Goal: Find specific page/section: Find specific page/section

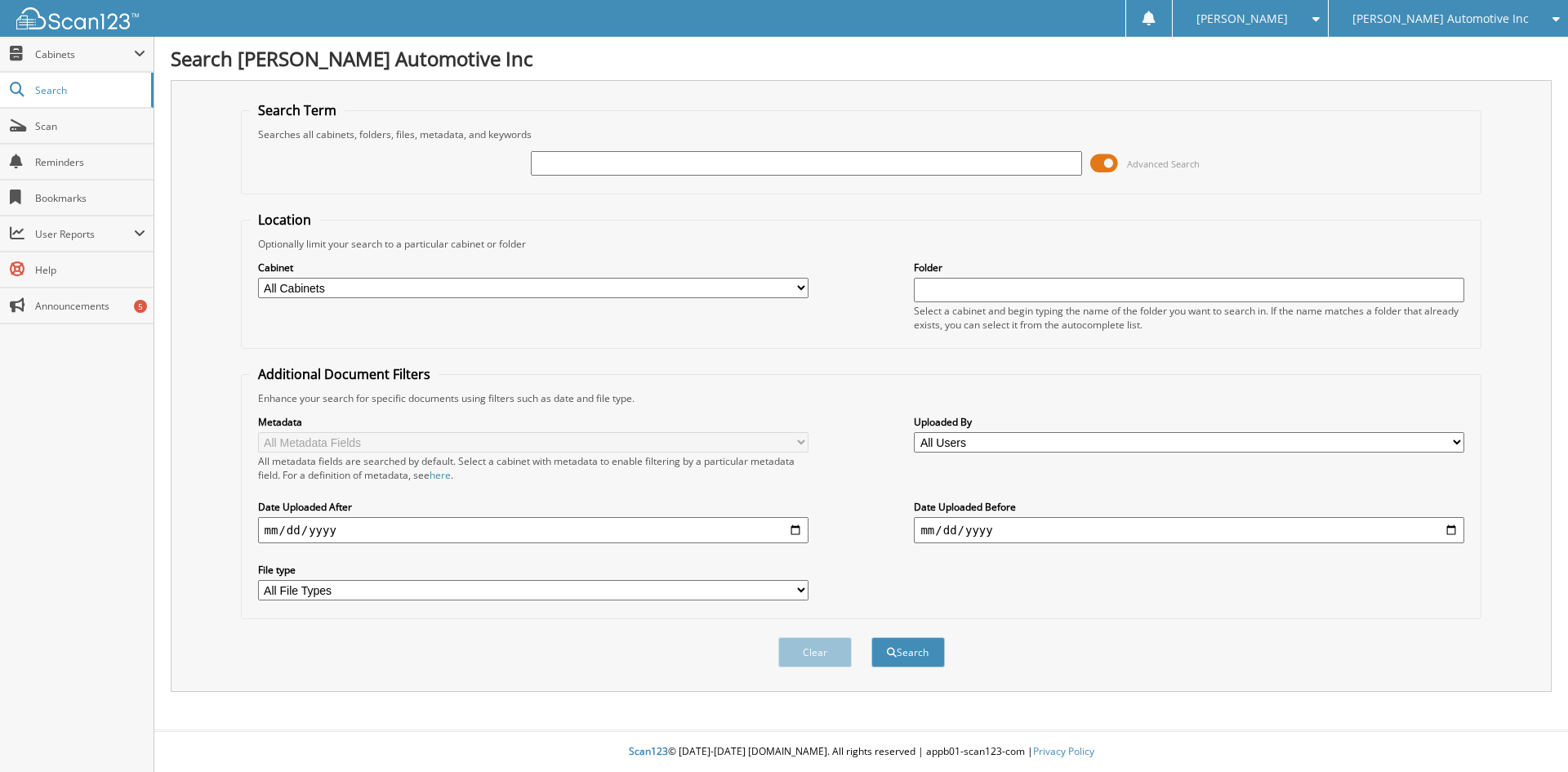
click at [1097, 163] on span at bounding box center [1104, 163] width 28 height 25
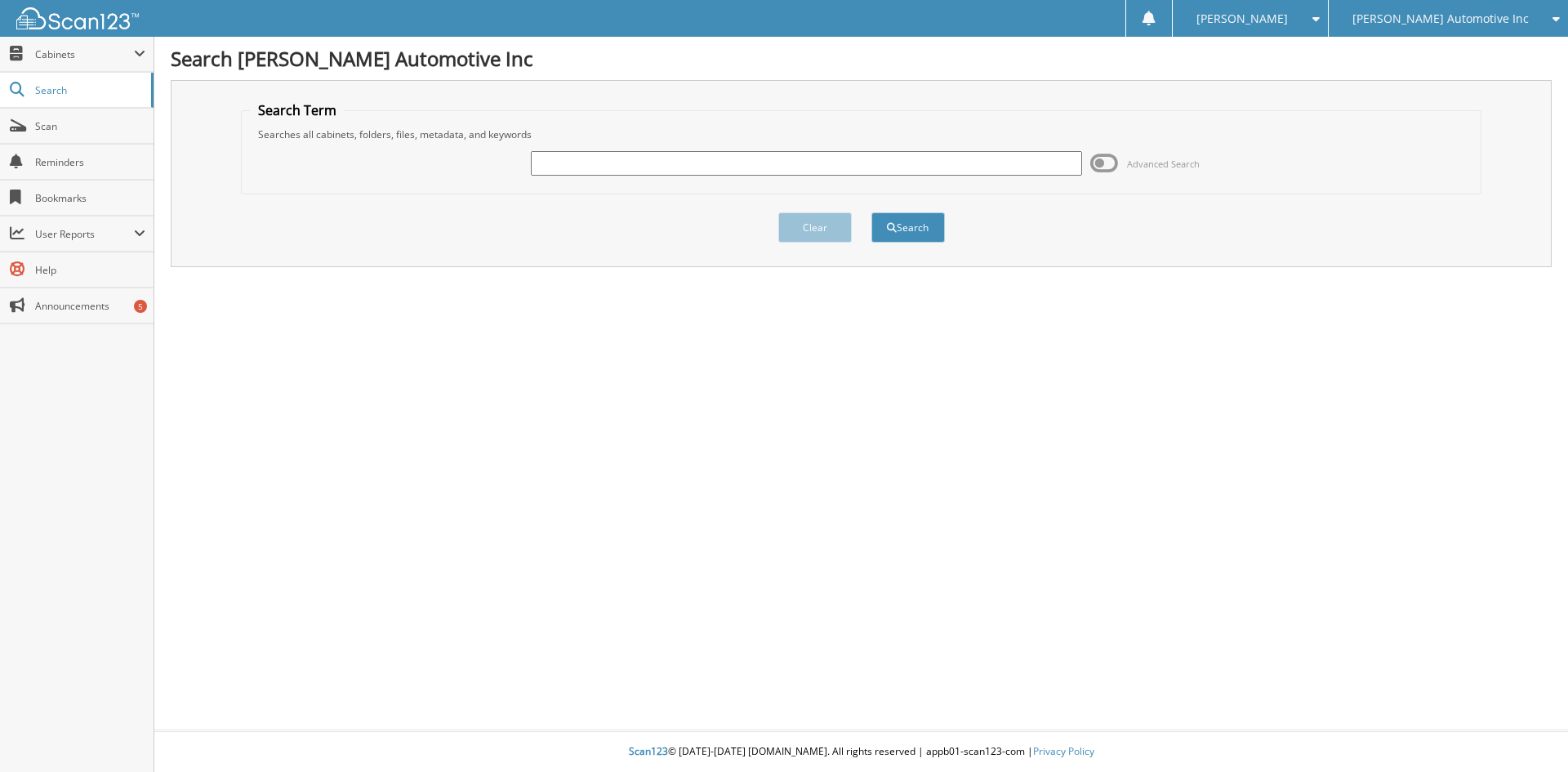
click at [637, 159] on input "text" at bounding box center [806, 163] width 551 height 25
type input "D211664"
click at [872, 213] on button "Search" at bounding box center [908, 228] width 74 height 31
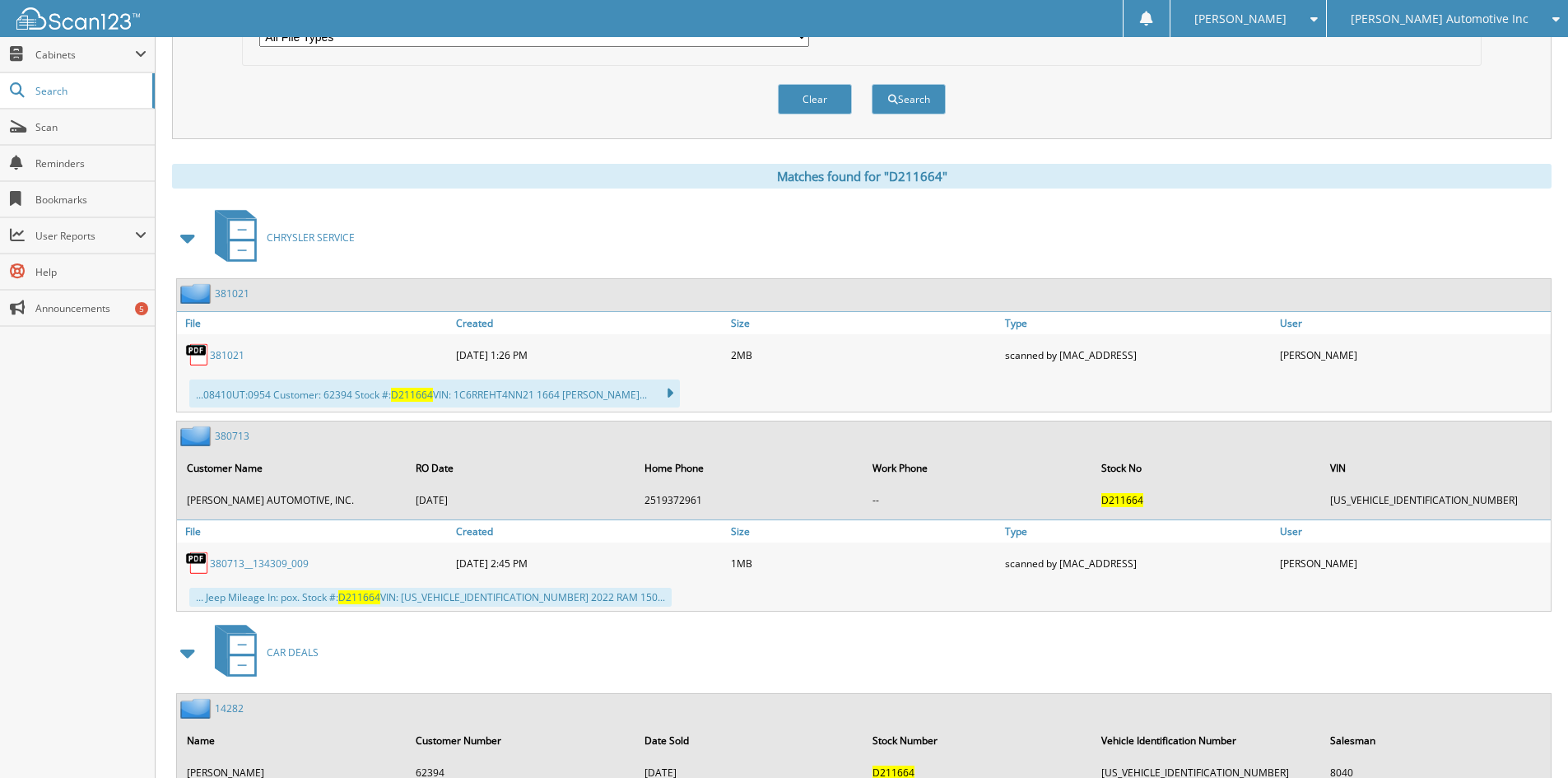
scroll to position [623, 0]
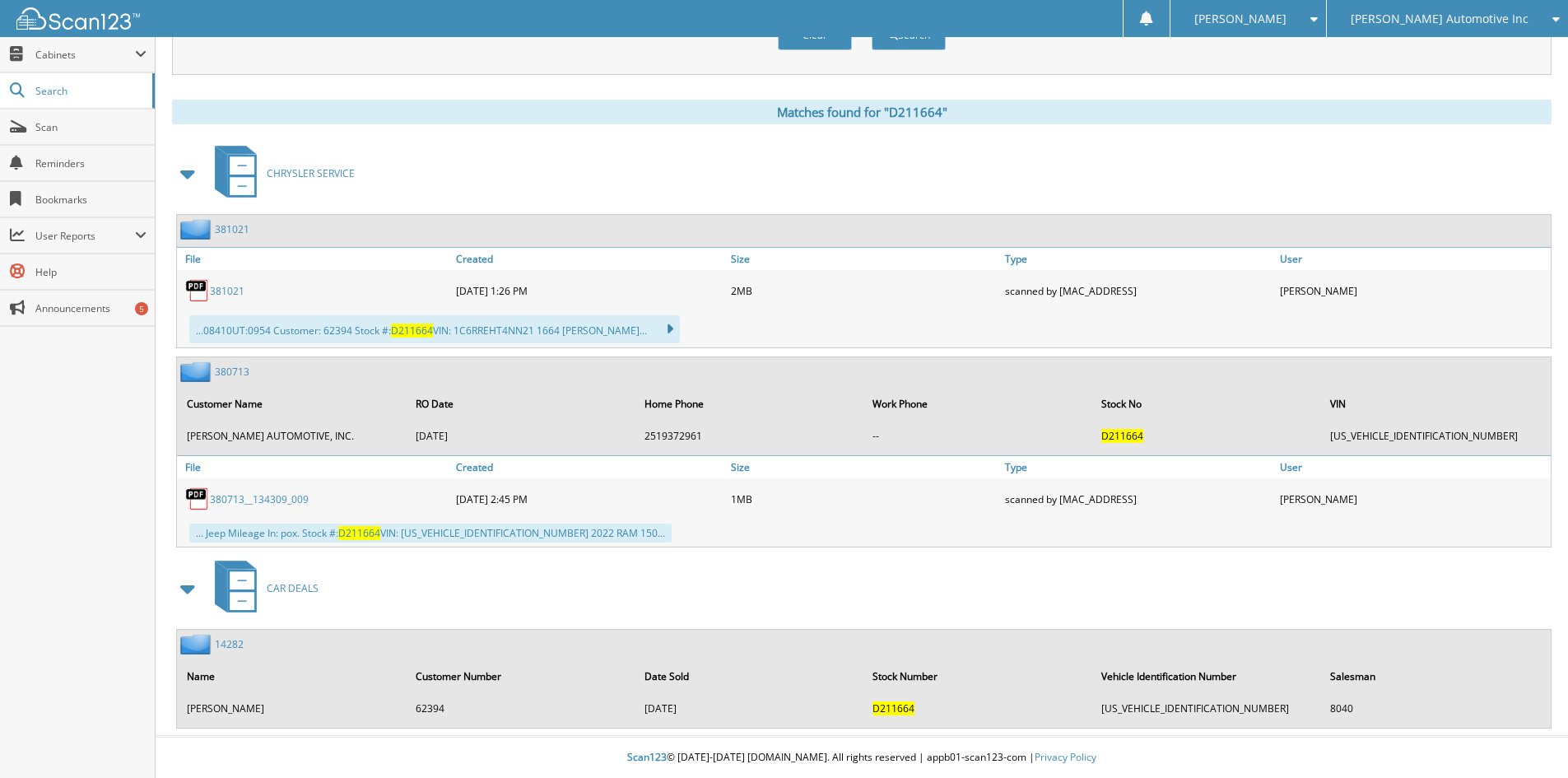
click at [231, 642] on link "14282" at bounding box center [230, 644] width 29 height 14
